Goal: Task Accomplishment & Management: Complete application form

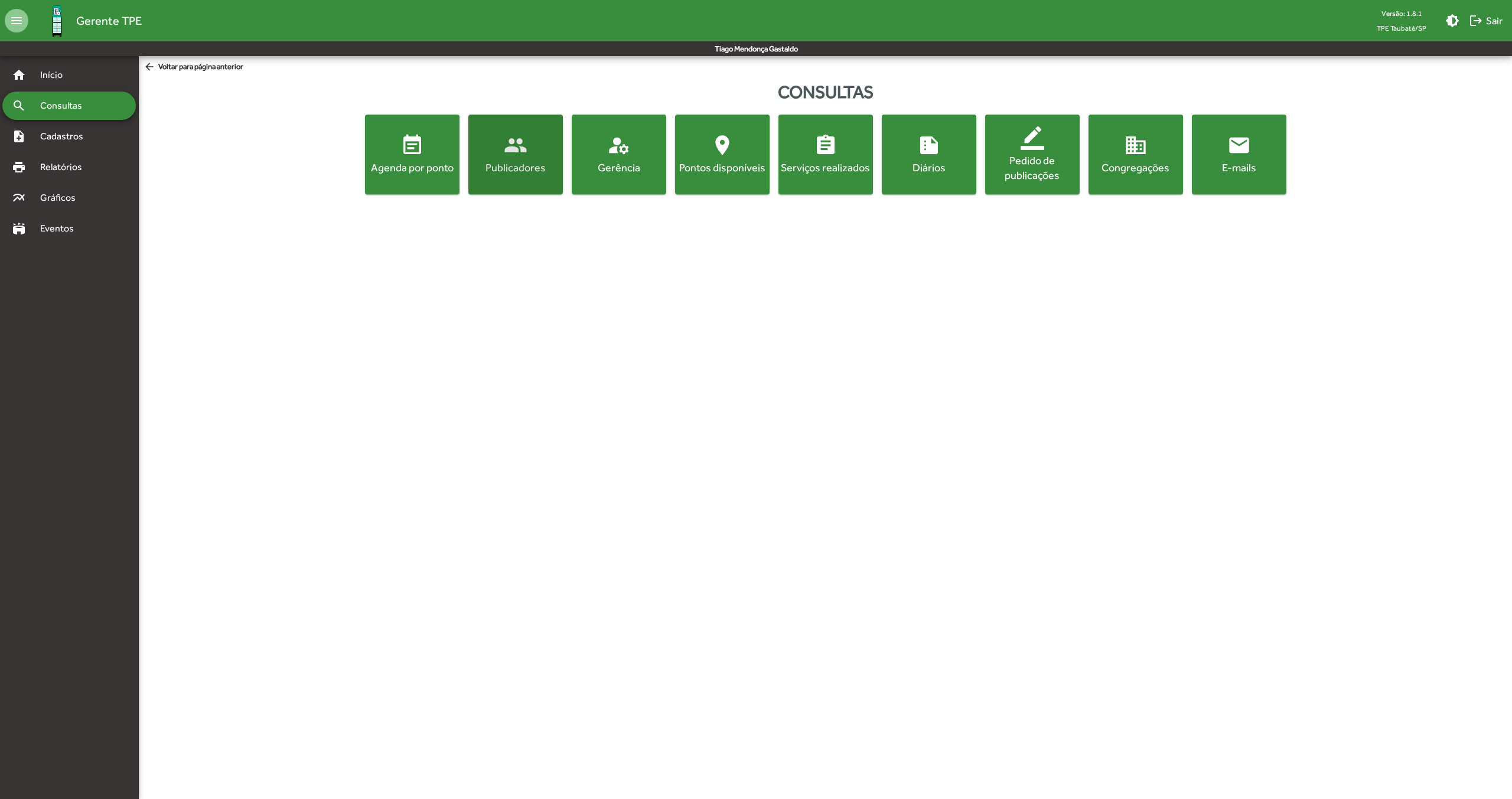
click at [509, 141] on mat-icon "people" at bounding box center [515, 145] width 24 height 24
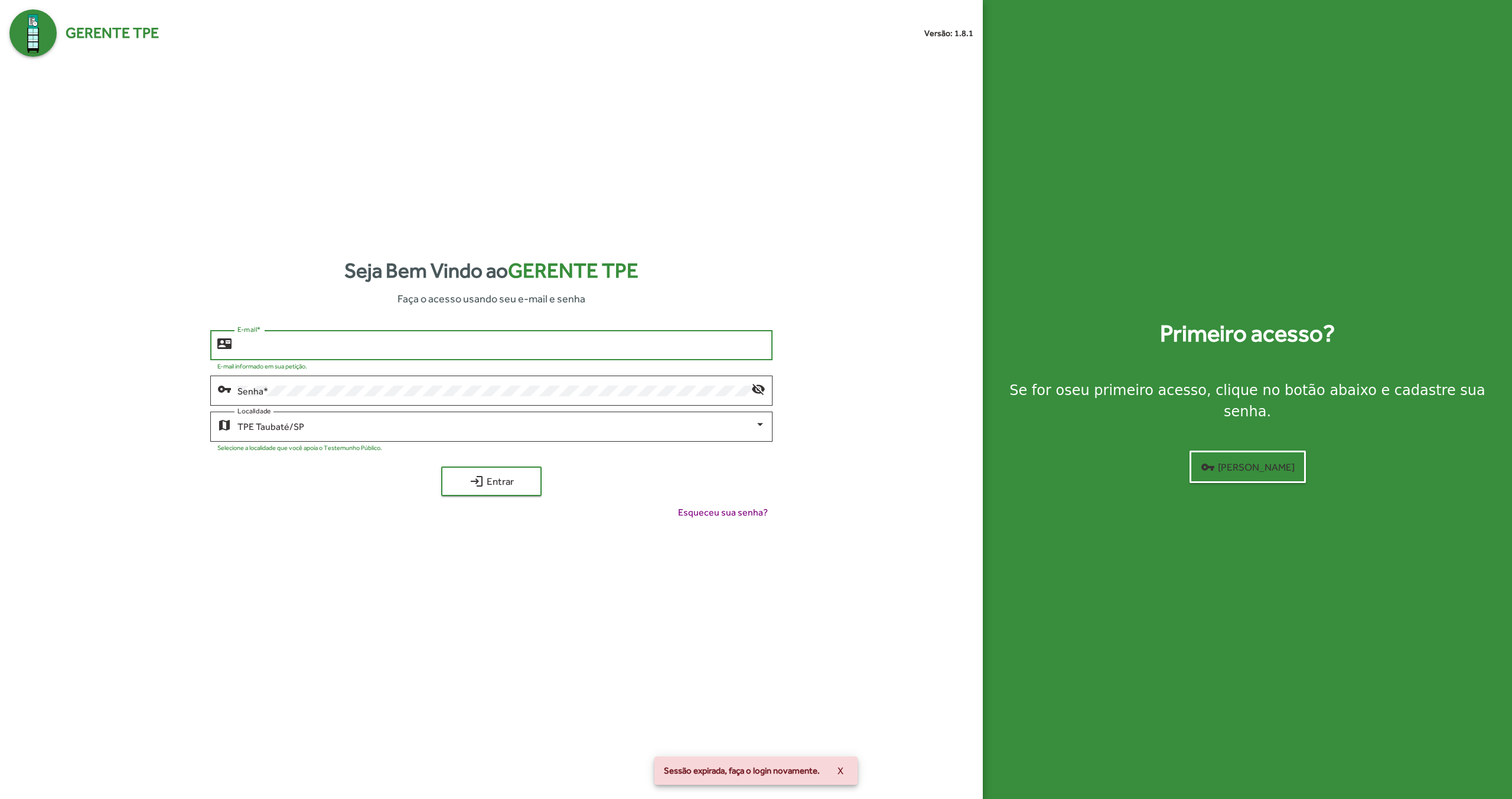
click at [362, 343] on input "E-mail *" at bounding box center [501, 345] width 528 height 10
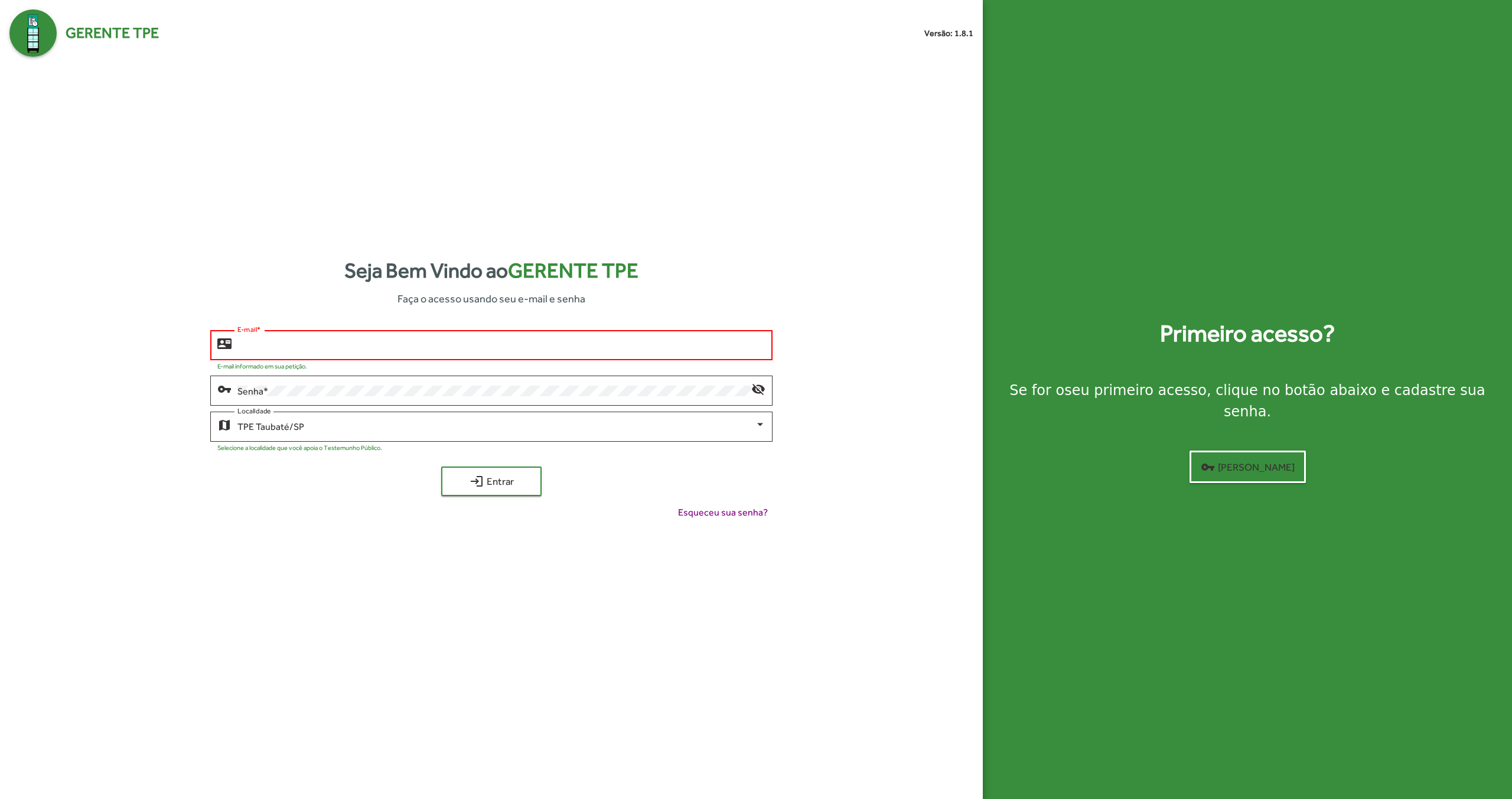
type input "**********"
click at [483, 481] on span "login Entrar" at bounding box center [491, 481] width 79 height 22
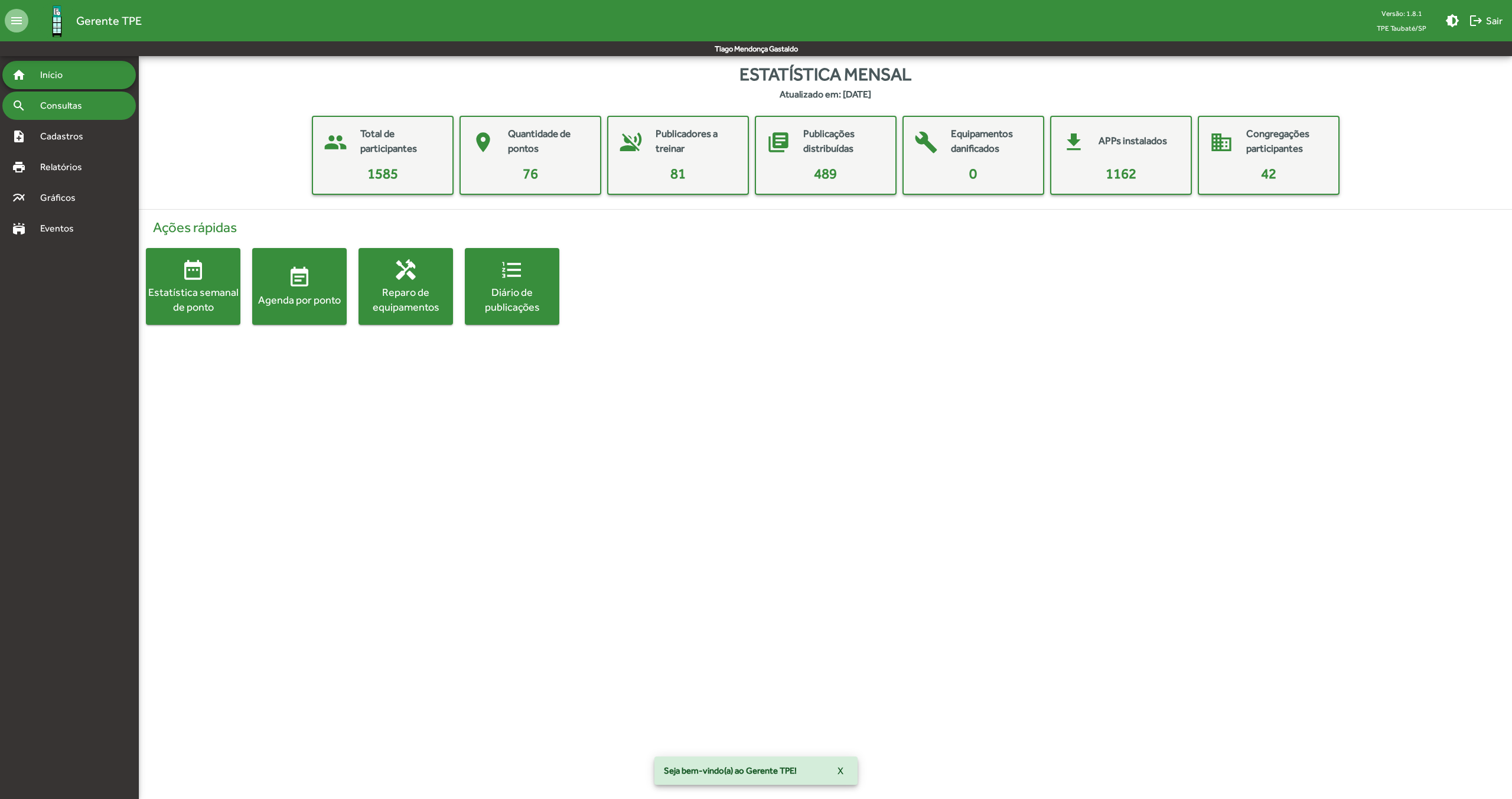
click at [65, 102] on span "Consultas" at bounding box center [65, 106] width 65 height 14
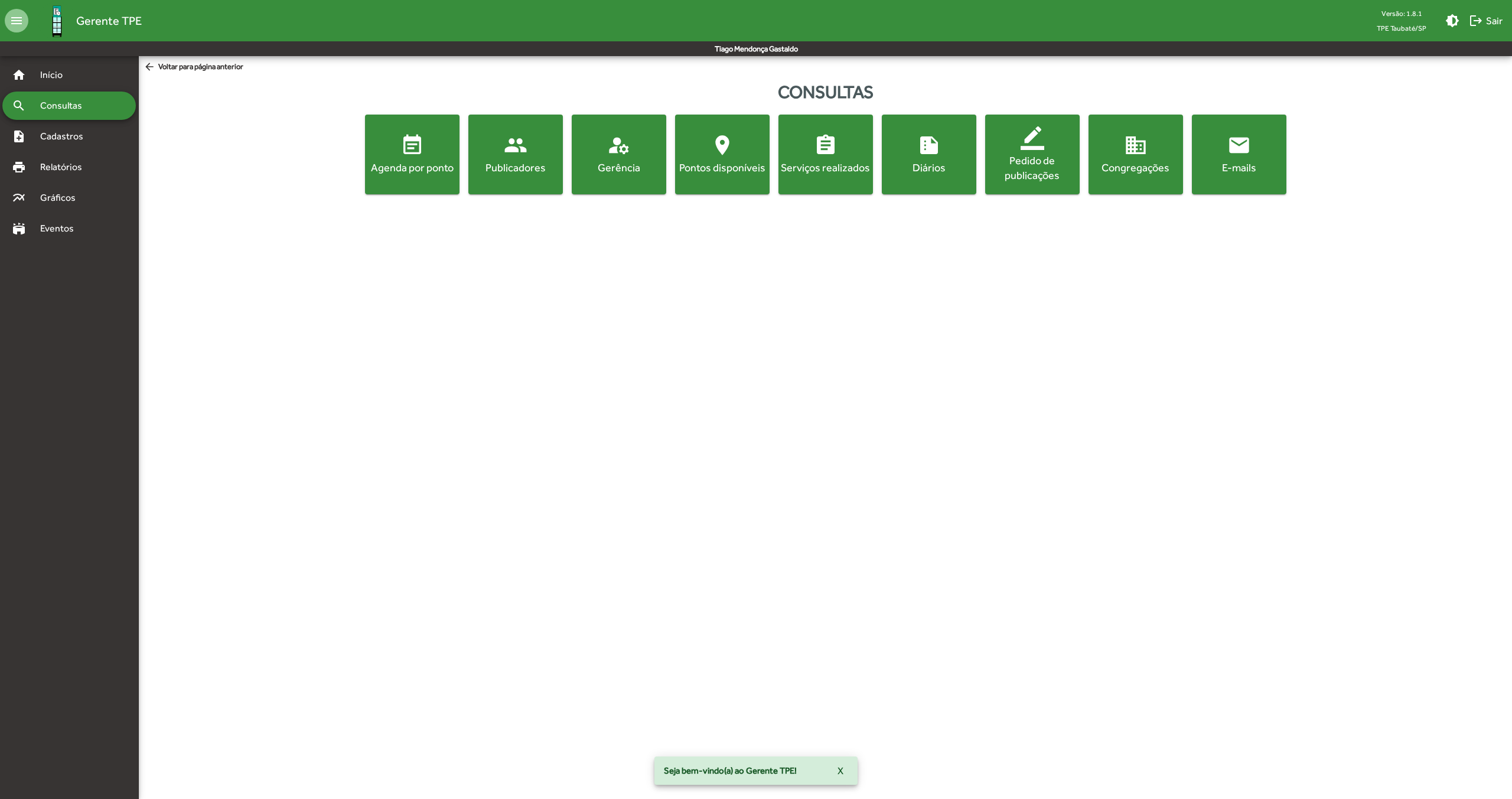
click at [506, 138] on mat-icon "people" at bounding box center [515, 145] width 24 height 24
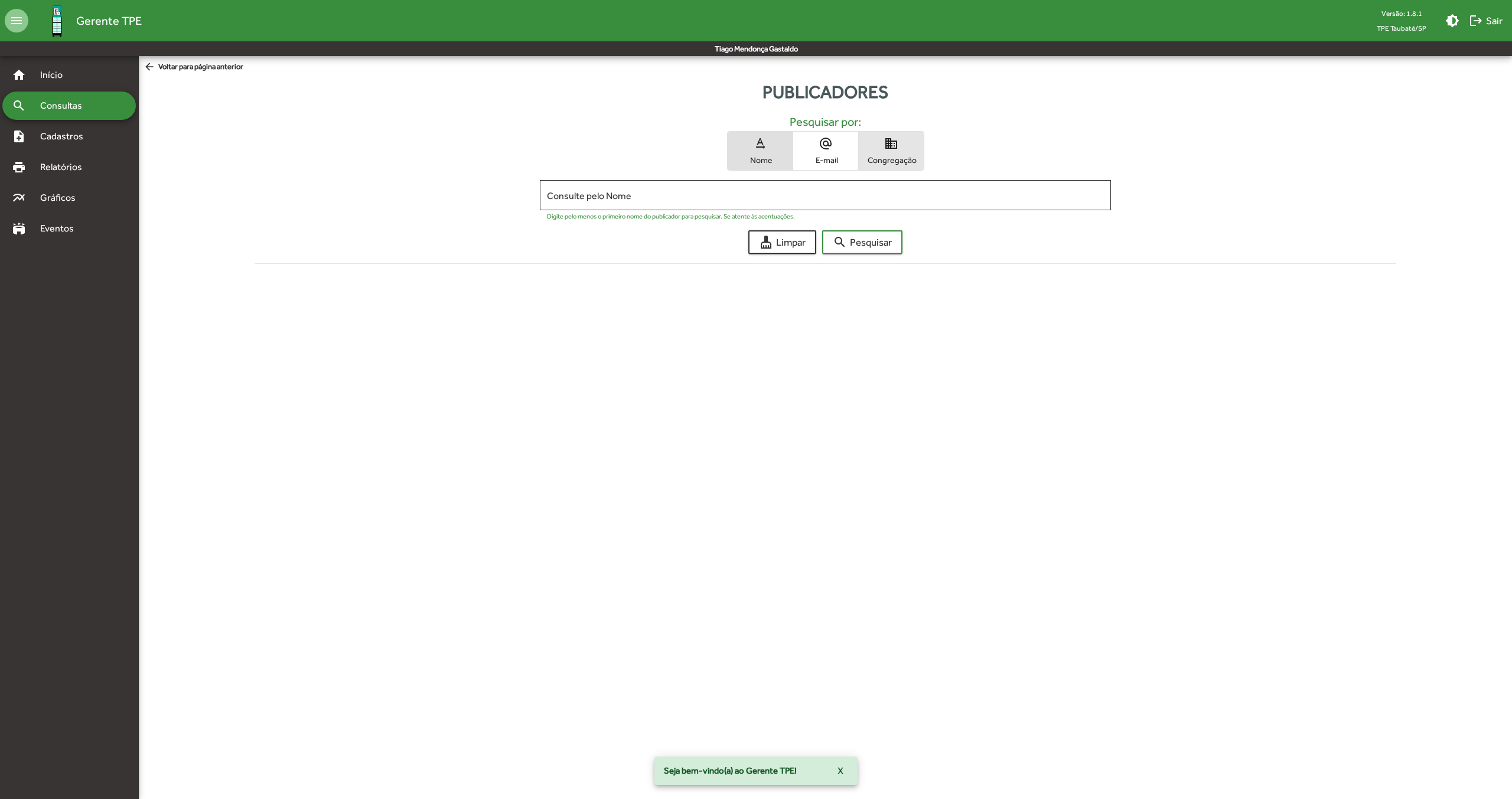
click at [887, 153] on span "domain Congregação" at bounding box center [891, 151] width 65 height 39
click at [712, 188] on div "Consulte pelo Congregação" at bounding box center [825, 194] width 557 height 33
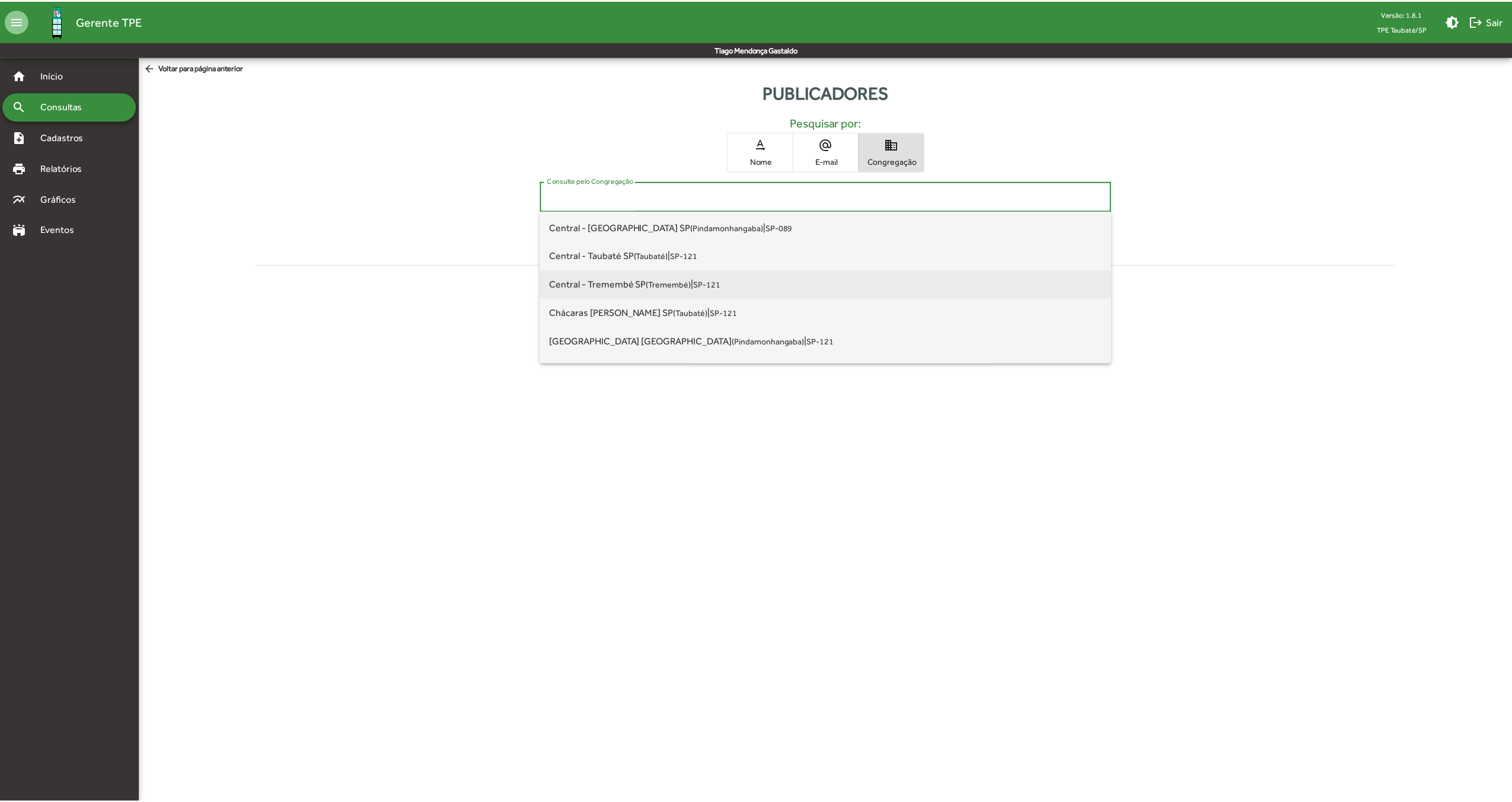
scroll to position [296, 0]
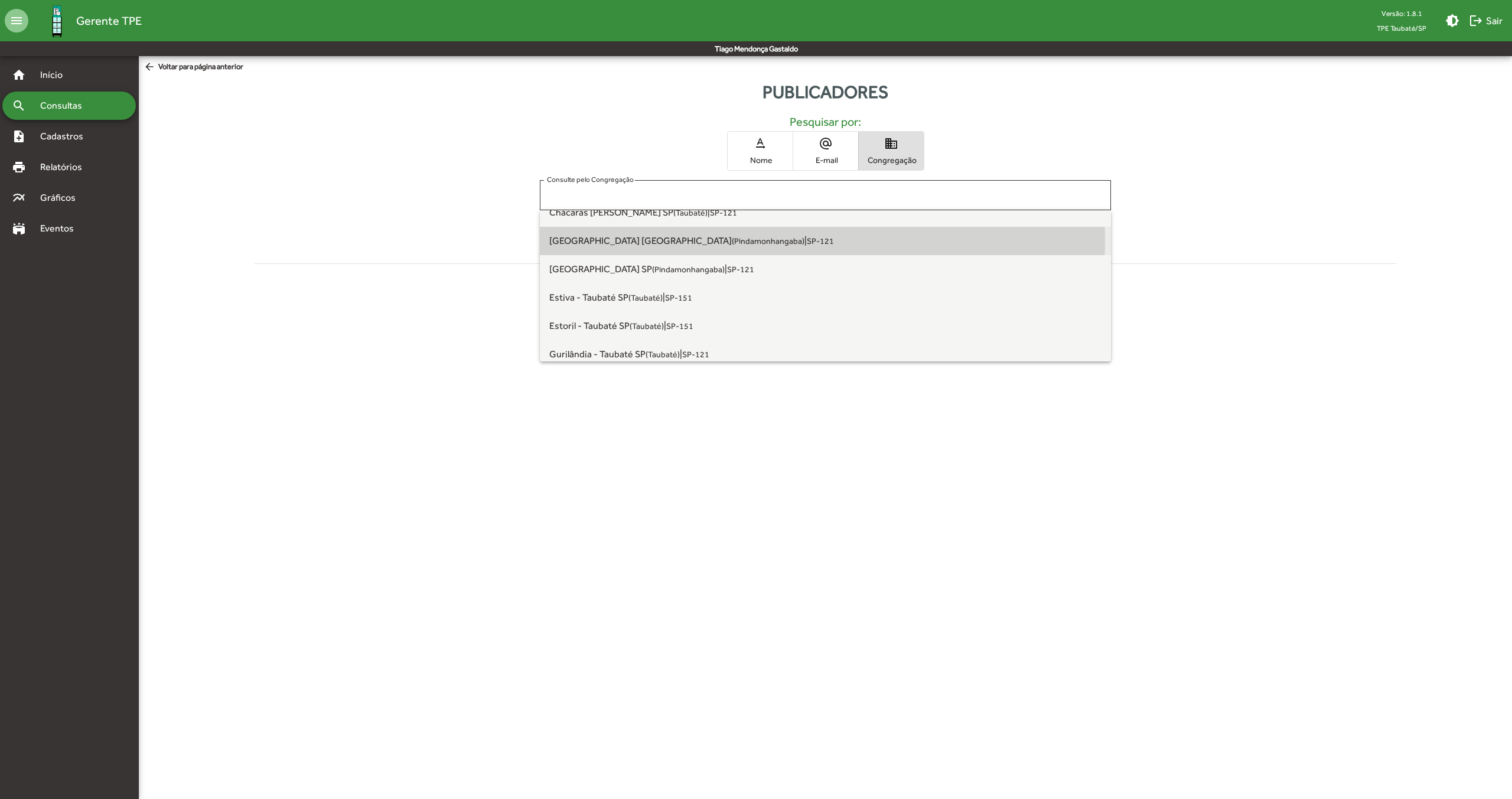
click at [686, 240] on span "[GEOGRAPHIC_DATA] [GEOGRAPHIC_DATA] ([GEOGRAPHIC_DATA])" at bounding box center [676, 240] width 255 height 11
type input "**********"
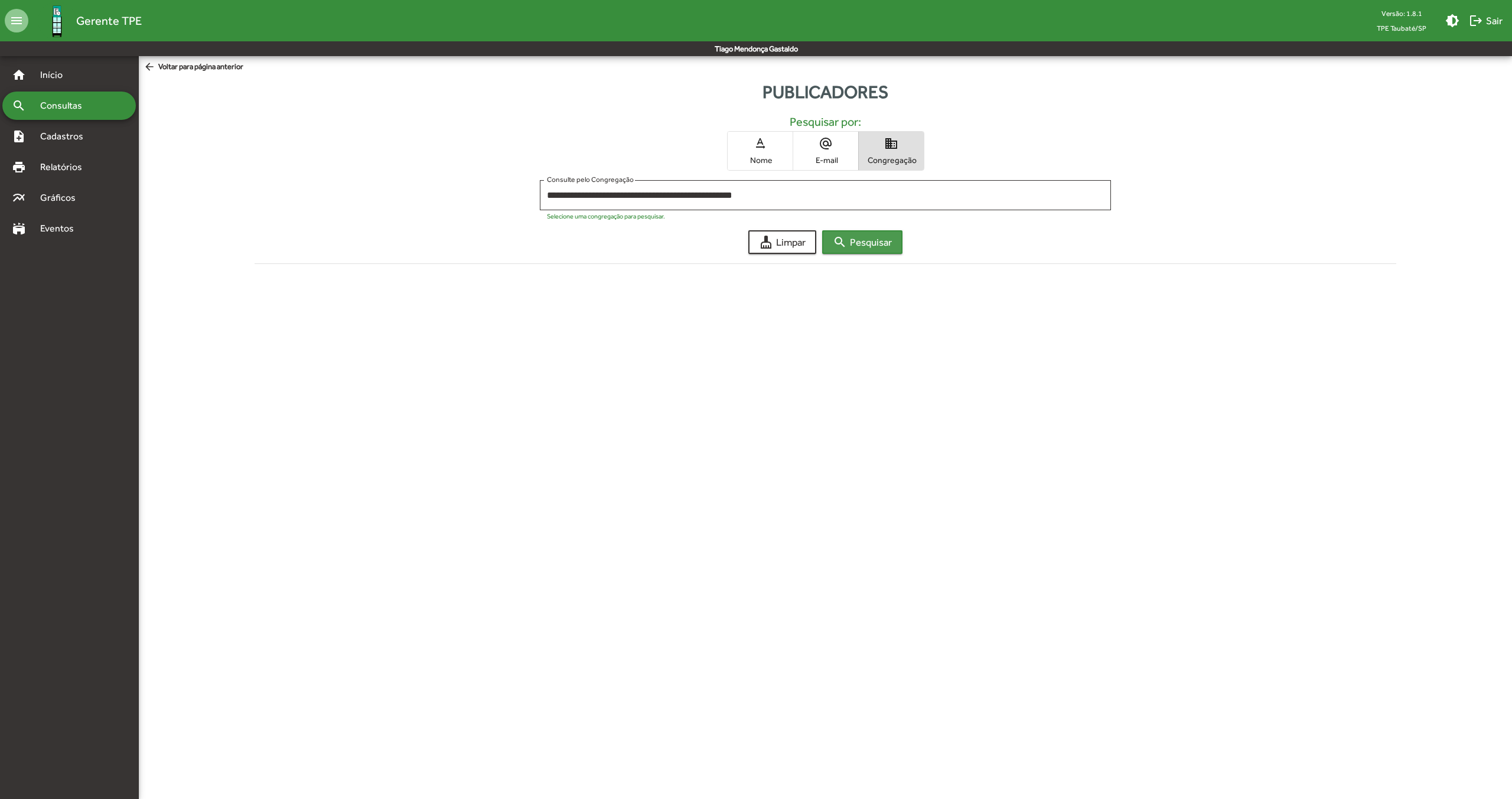
click at [840, 243] on mat-icon "search" at bounding box center [840, 242] width 14 height 14
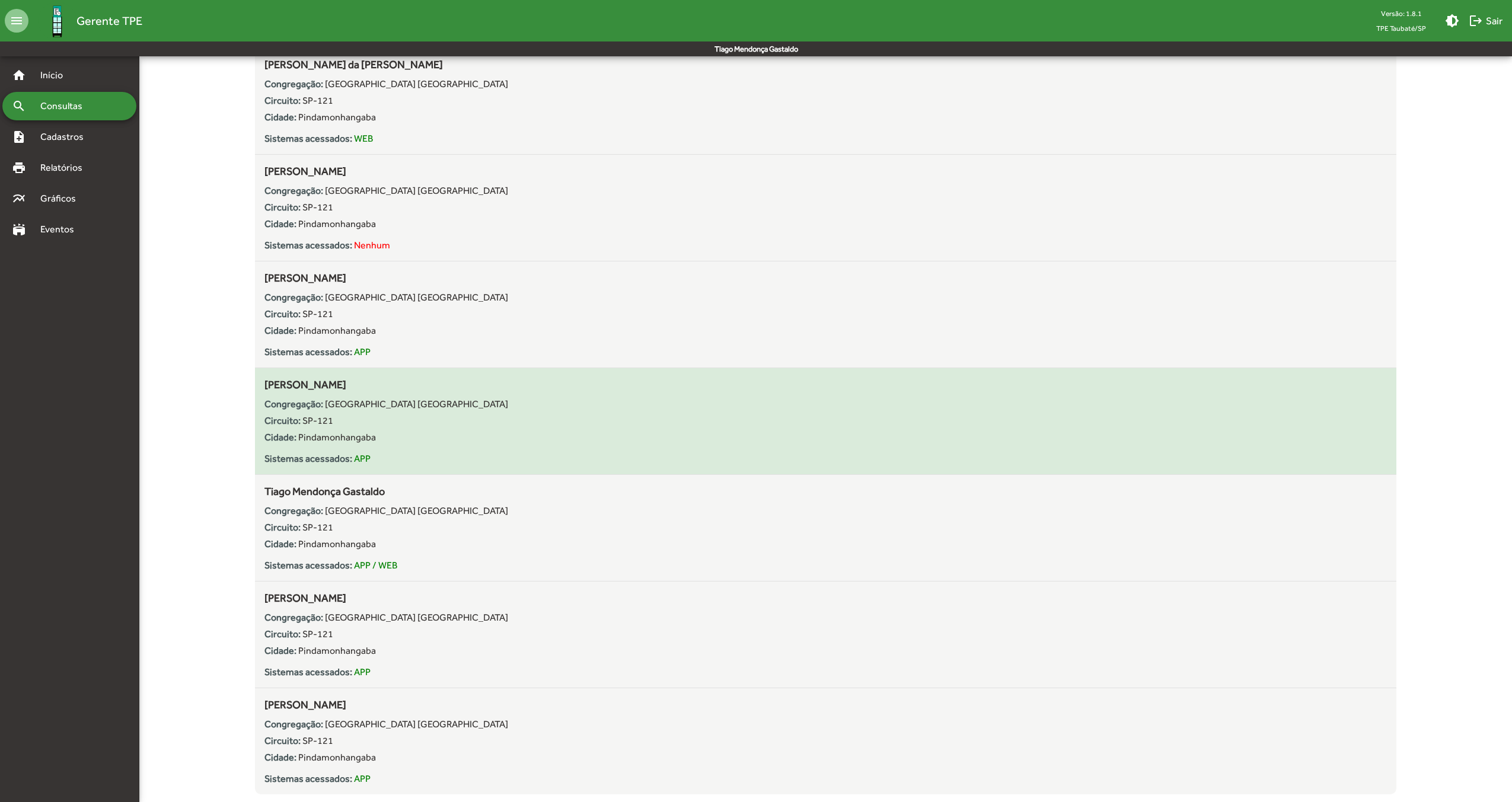
scroll to position [3877, 0]
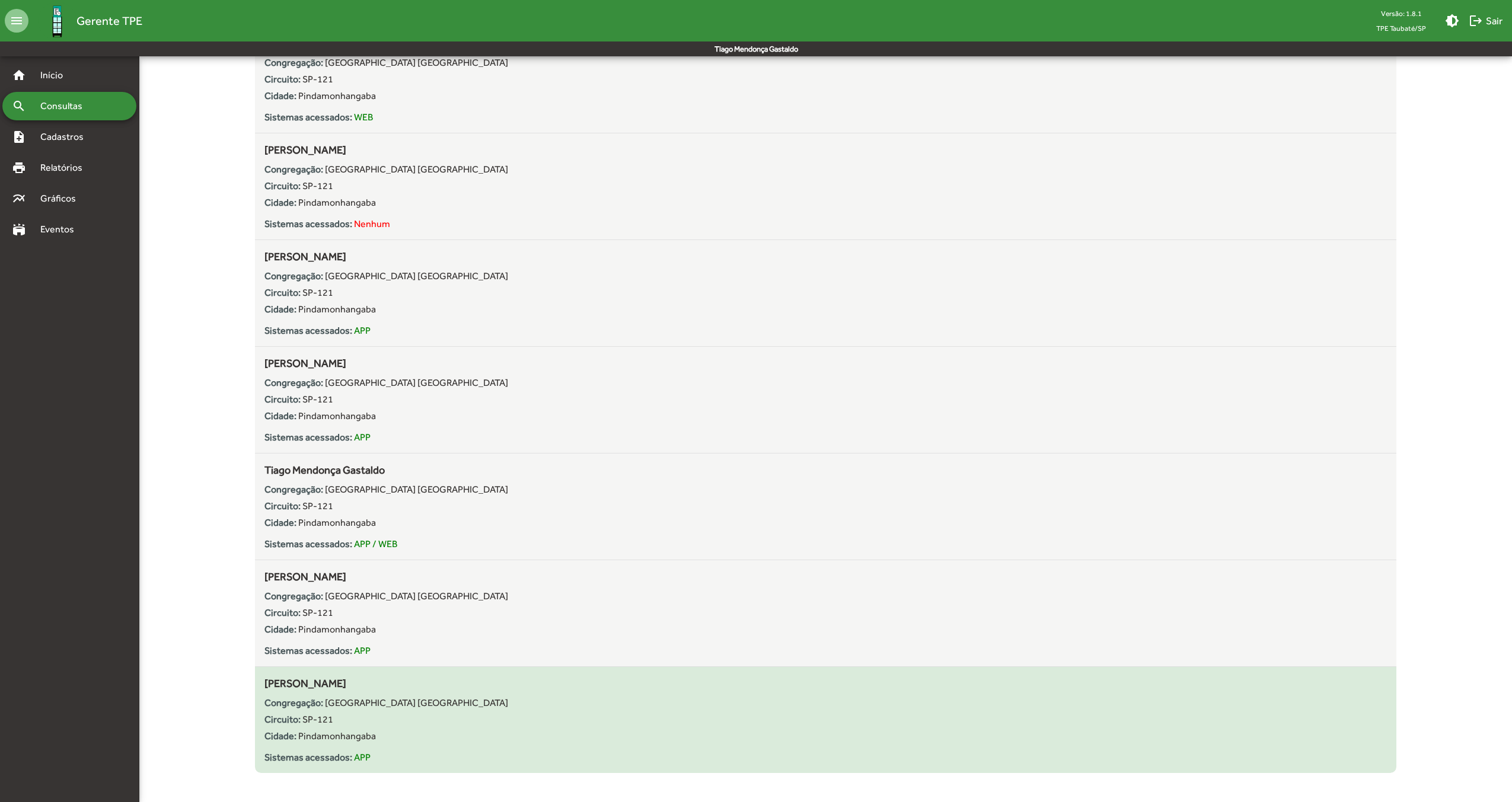
drag, startPoint x: 400, startPoint y: 675, endPoint x: 267, endPoint y: 678, distance: 133.0
click at [267, 678] on div "[PERSON_NAME] Congregação: [GEOGRAPHIC_DATA] SP Circuito: SP-121 Cidade: [GEOGR…" at bounding box center [825, 720] width 1122 height 90
copy span "[PERSON_NAME]"
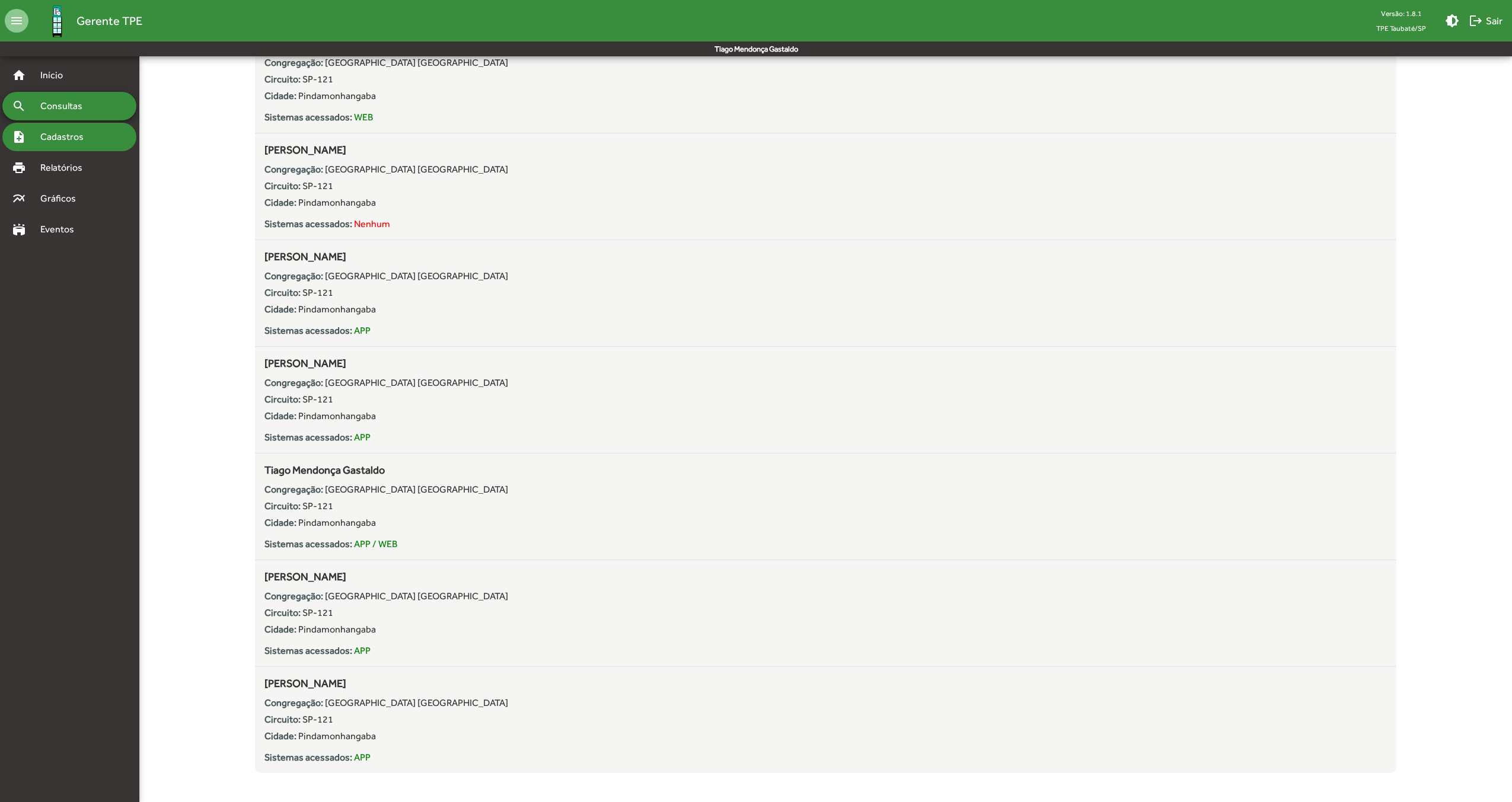
click at [73, 132] on span "Cadastros" at bounding box center [66, 137] width 66 height 14
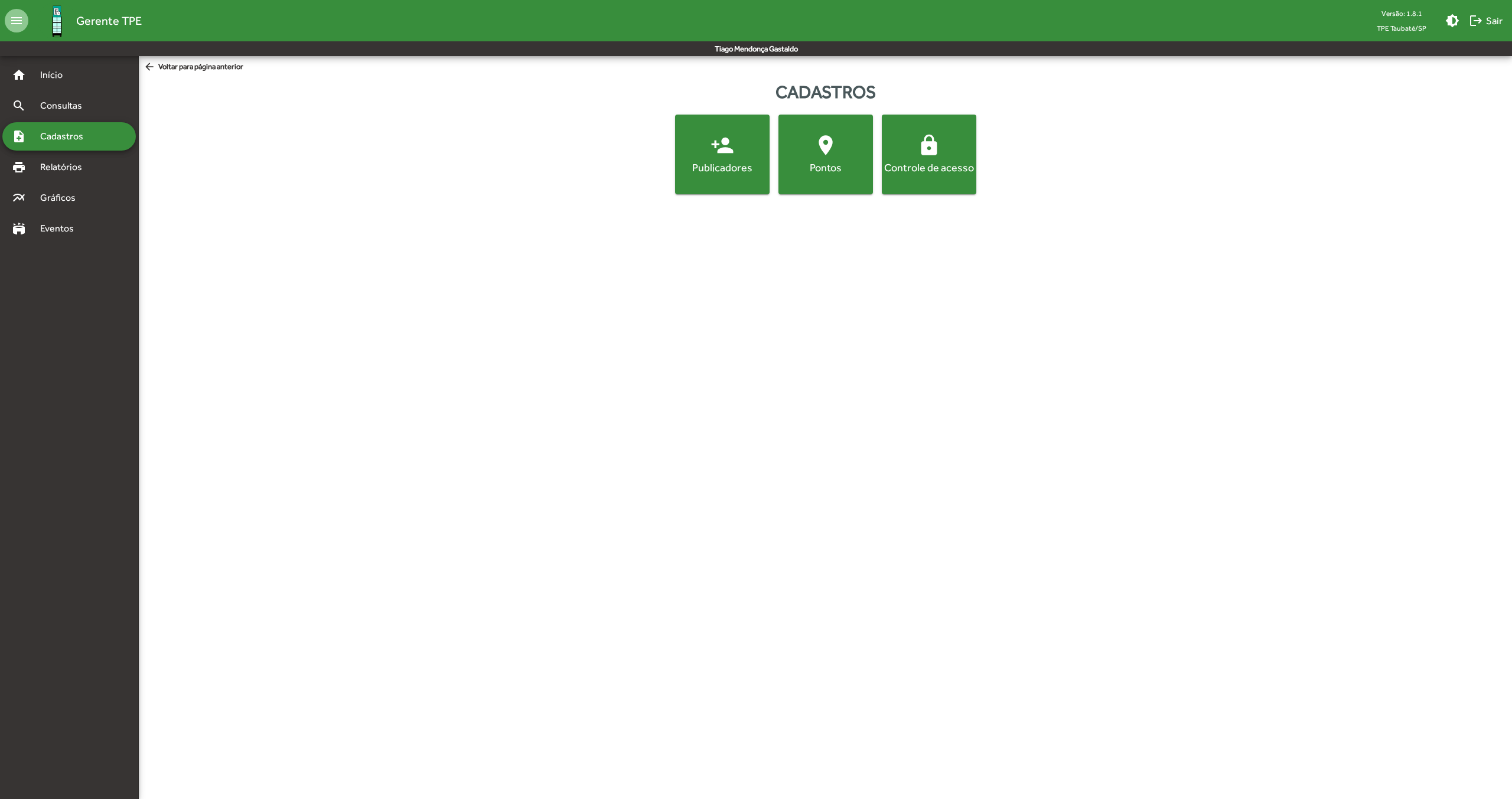
click at [729, 150] on mat-icon "person_add" at bounding box center [722, 145] width 24 height 24
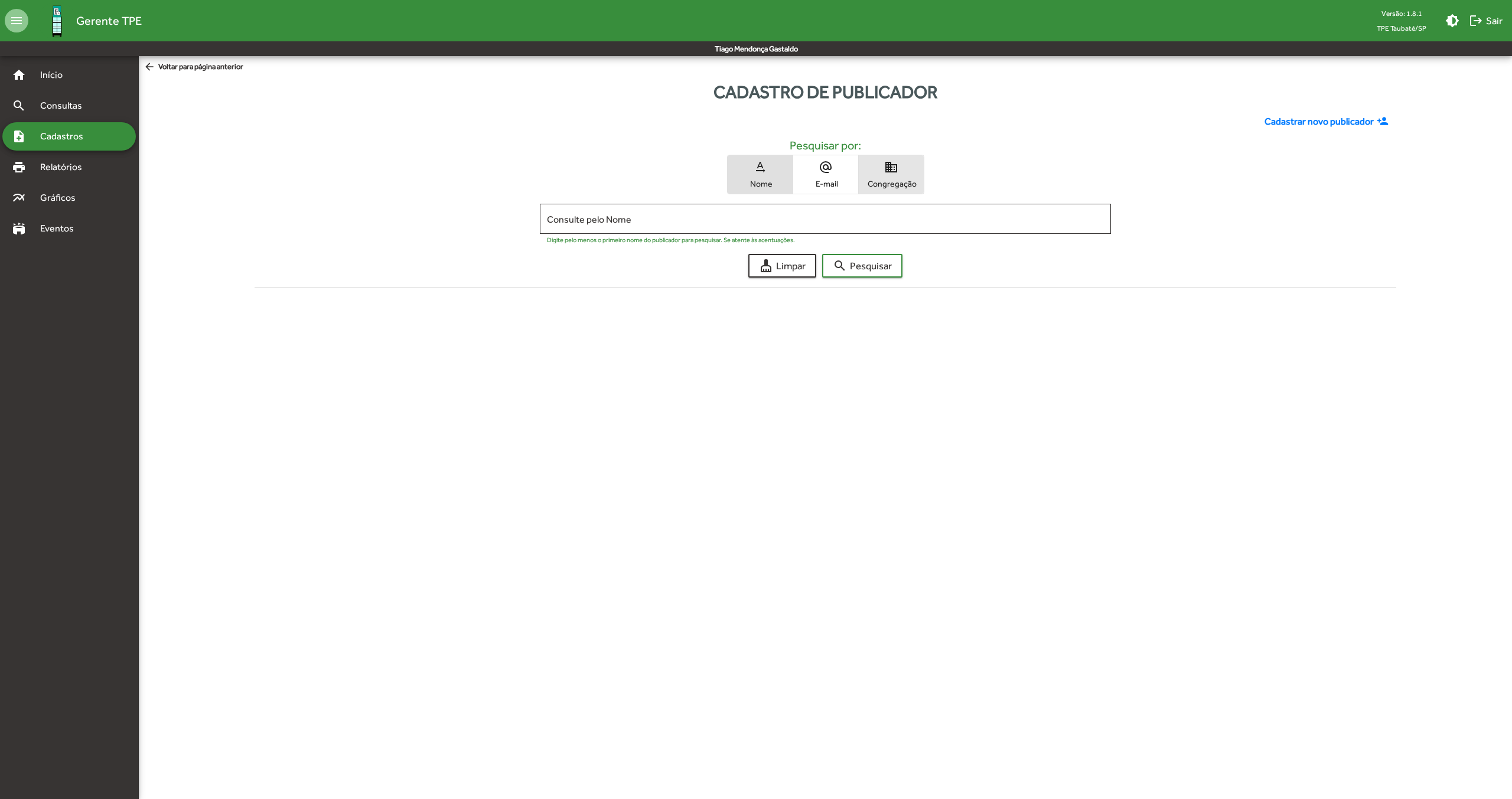
click at [881, 173] on span "domain Congregação" at bounding box center [891, 175] width 65 height 39
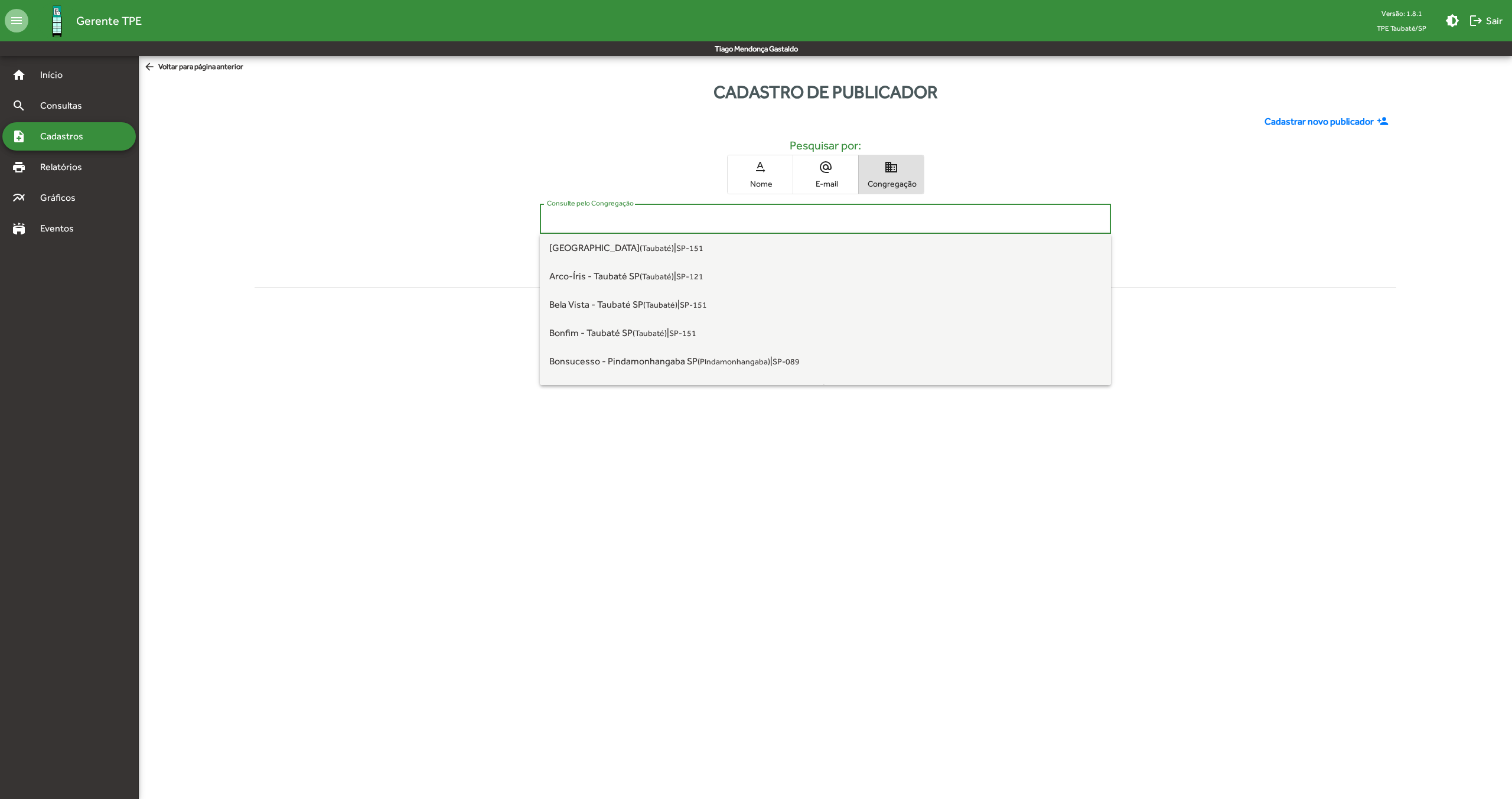
click at [691, 219] on input "Consulte pelo Congregação" at bounding box center [825, 219] width 557 height 10
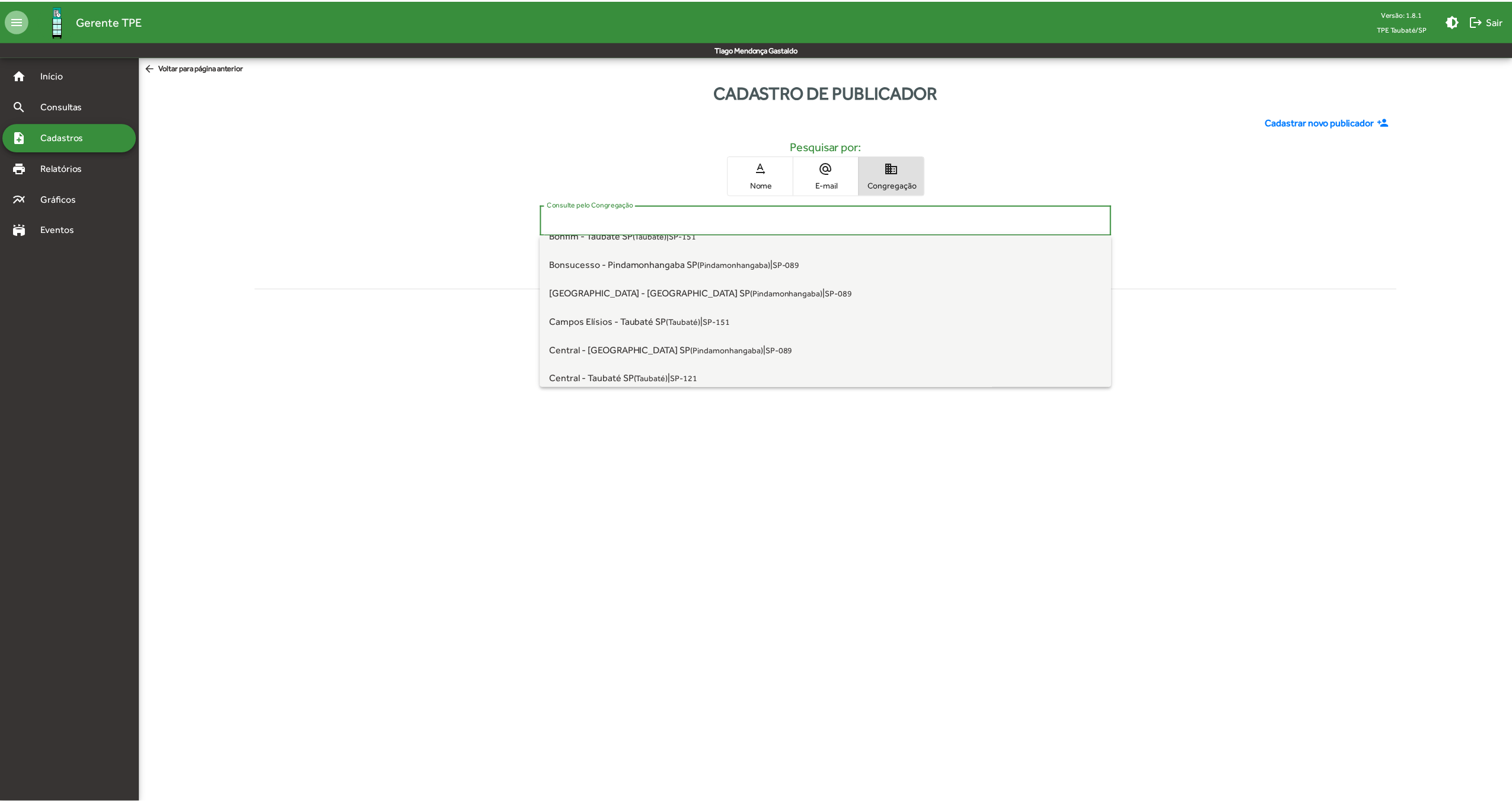
scroll to position [197, 0]
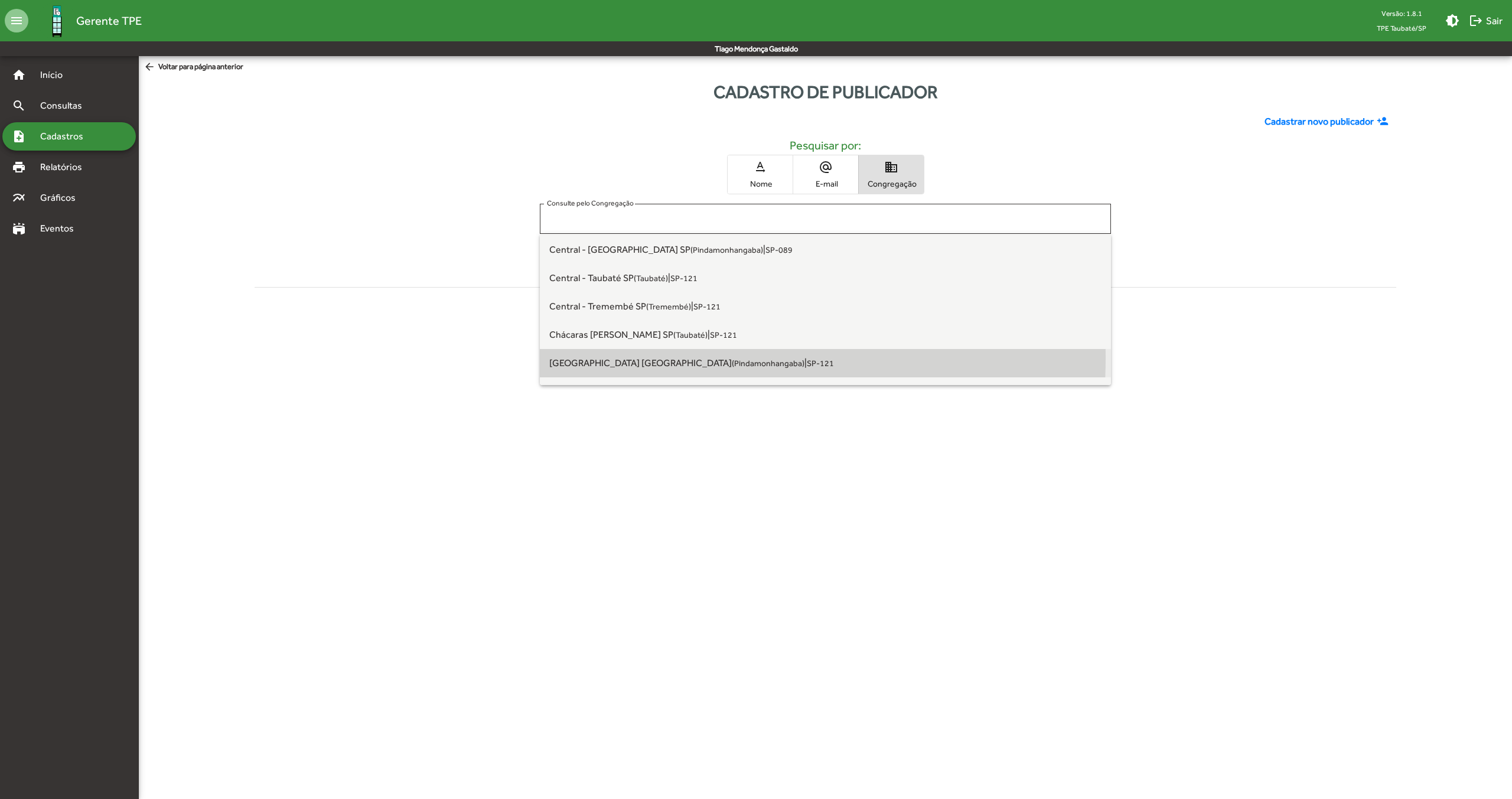
click at [649, 359] on span "[GEOGRAPHIC_DATA] [GEOGRAPHIC_DATA] ([GEOGRAPHIC_DATA])" at bounding box center [676, 362] width 255 height 11
type input "**********"
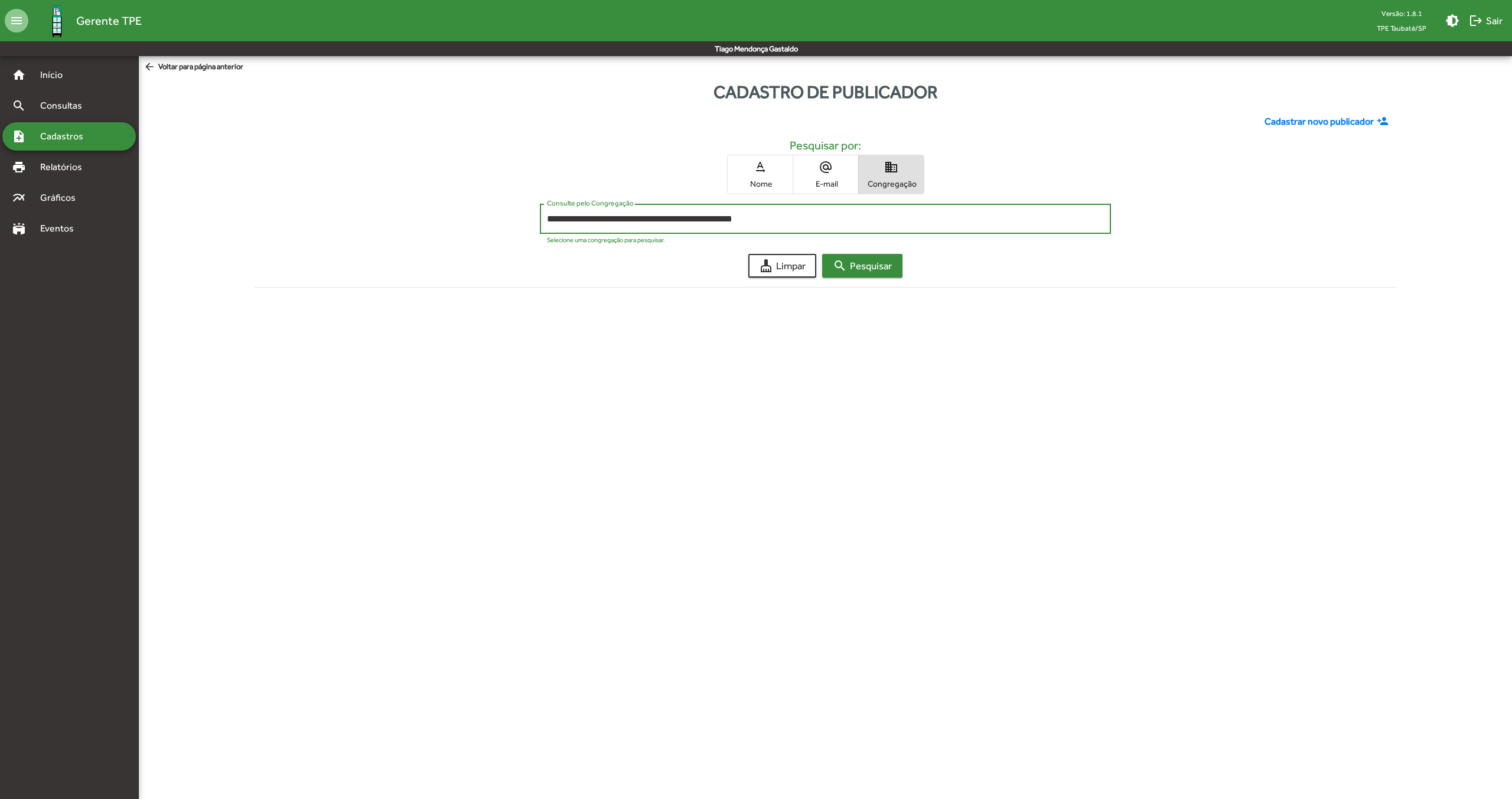
click at [841, 259] on mat-icon "search" at bounding box center [840, 266] width 14 height 14
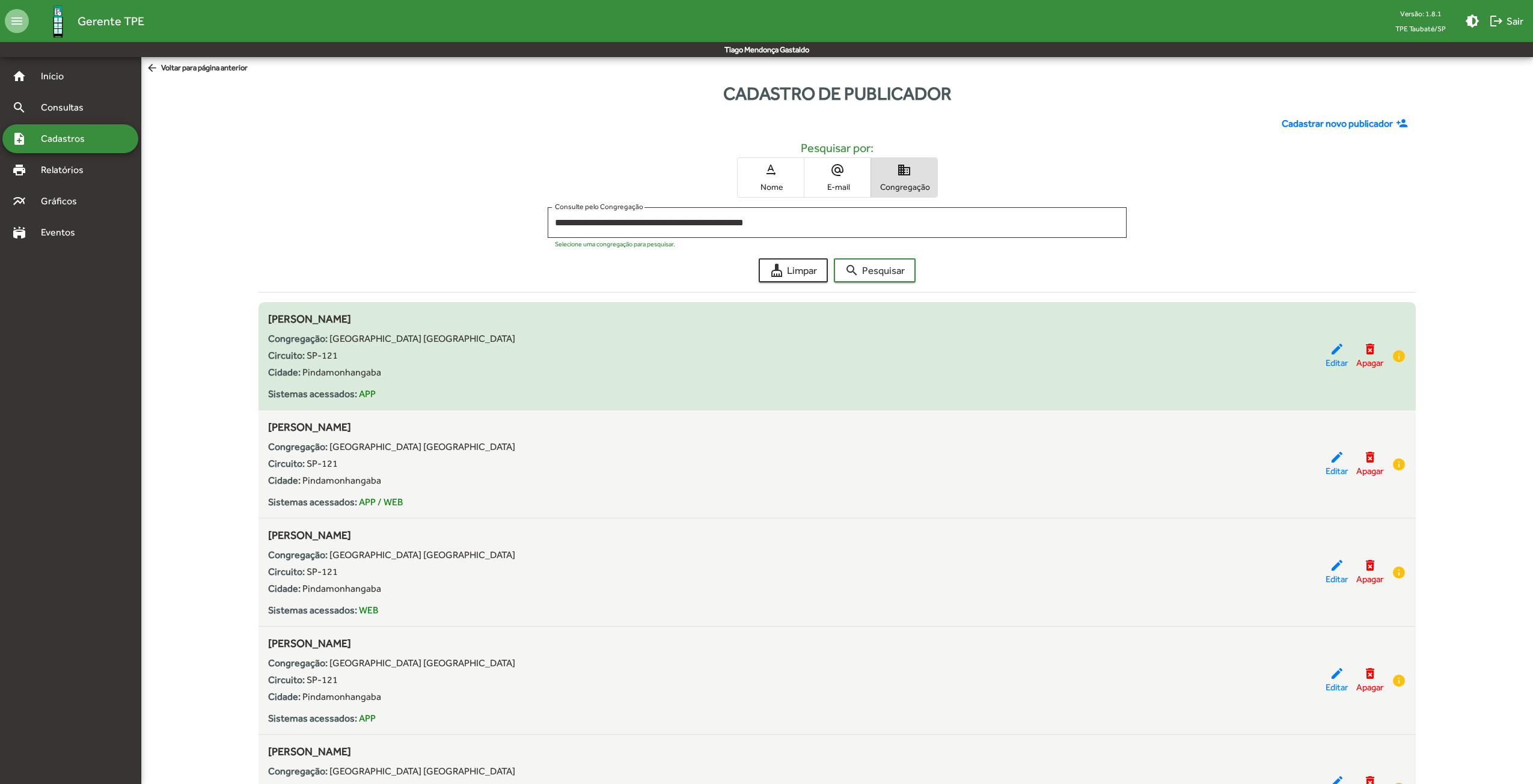
scroll to position [100, 0]
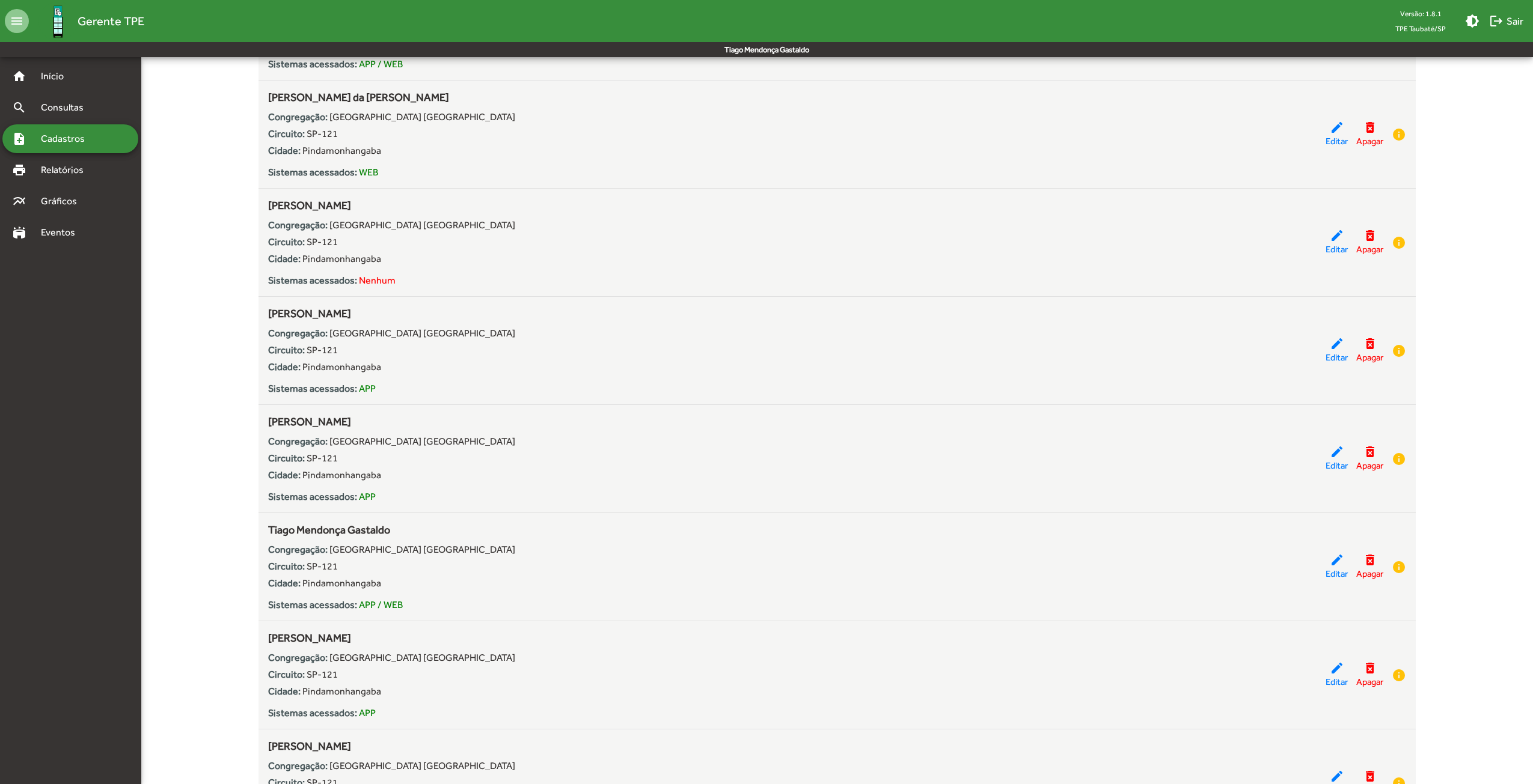
scroll to position [3982, 0]
